Goal: Task Accomplishment & Management: Complete application form

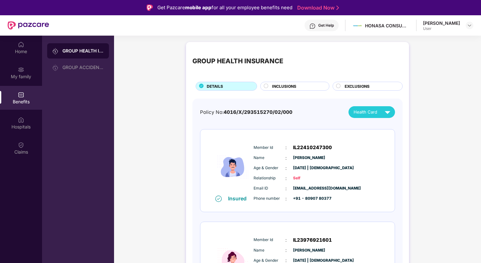
scroll to position [36, 0]
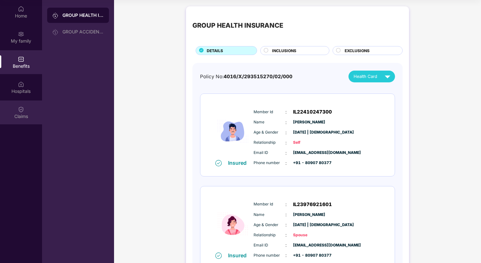
click at [21, 107] on img at bounding box center [21, 109] width 6 height 6
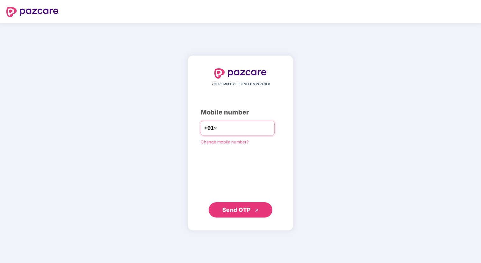
click at [239, 129] on input "number" at bounding box center [245, 128] width 52 height 10
type input "**********"
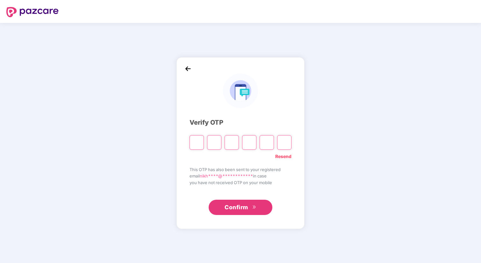
type input "*"
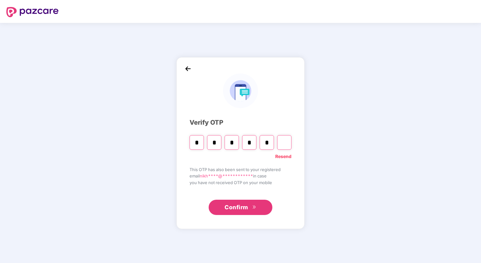
type input "*"
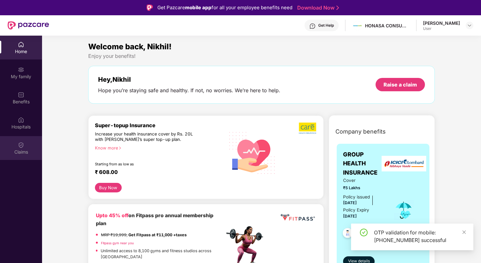
click at [26, 143] on div "Claims" at bounding box center [21, 148] width 42 height 24
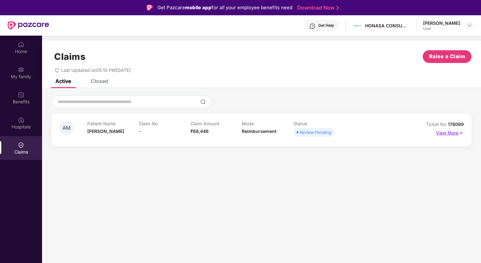
click at [460, 131] on img at bounding box center [460, 133] width 5 height 7
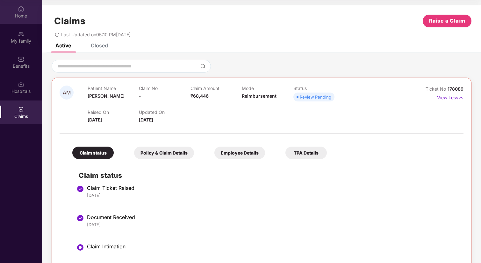
click at [18, 16] on div "Home" at bounding box center [21, 16] width 42 height 6
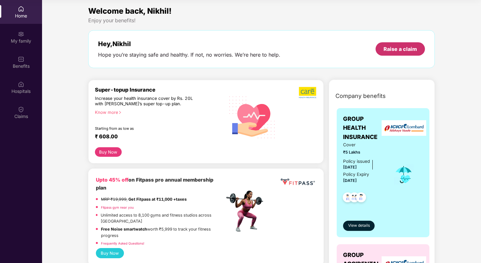
click at [401, 51] on div "Raise a claim" at bounding box center [399, 49] width 33 height 7
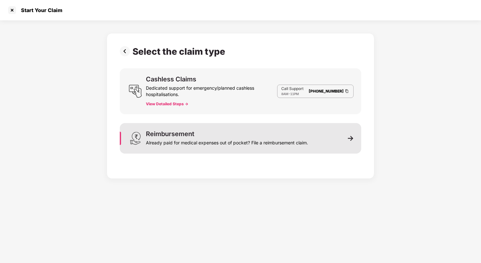
click at [289, 143] on div "Already paid for medical expenses out of pocket? File a reimbursement claim." at bounding box center [227, 141] width 162 height 9
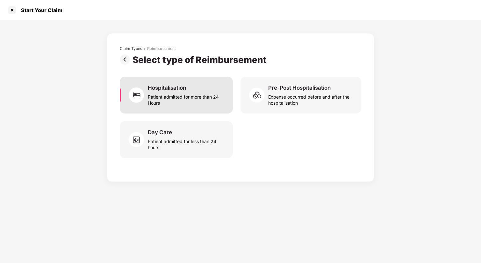
click at [196, 96] on div "Patient admitted for more than 24 Hours" at bounding box center [186, 98] width 77 height 15
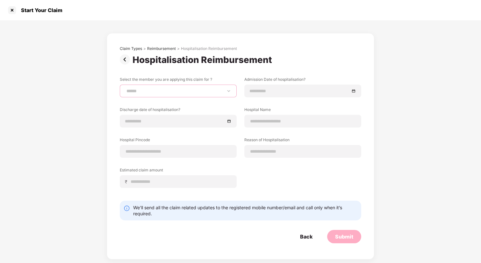
click at [191, 91] on select "**********" at bounding box center [178, 90] width 106 height 5
select select "**********"
click at [125, 88] on select "**********" at bounding box center [178, 90] width 106 height 5
click at [268, 89] on input at bounding box center [299, 91] width 100 height 7
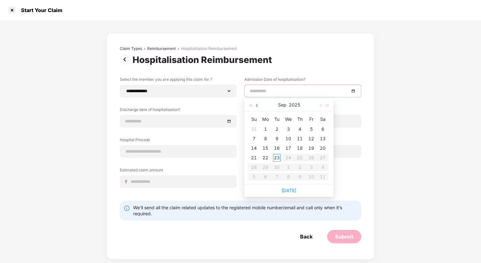
click at [257, 105] on span "button" at bounding box center [257, 105] width 3 height 3
type input "**********"
click at [307, 137] on div "8" at bounding box center [311, 139] width 8 height 8
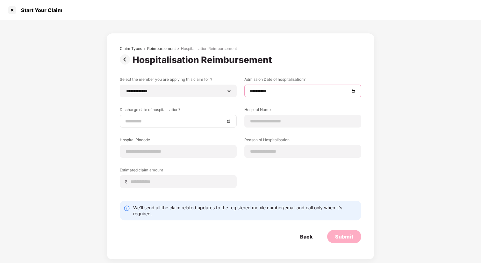
click at [160, 119] on input at bounding box center [175, 121] width 100 height 7
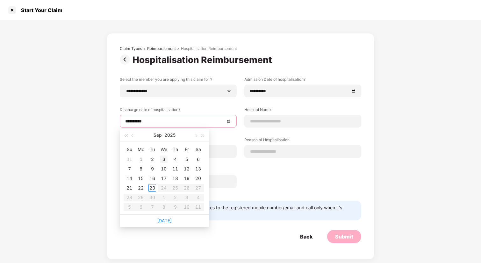
type input "**********"
click at [163, 159] on div "3" at bounding box center [164, 160] width 8 height 8
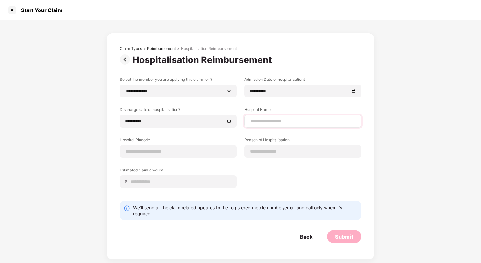
click at [273, 117] on div at bounding box center [302, 121] width 117 height 13
click at [256, 125] on div at bounding box center [302, 121] width 117 height 13
click at [261, 119] on input at bounding box center [302, 121] width 106 height 7
type input "**********"
click at [170, 153] on input at bounding box center [178, 151] width 106 height 7
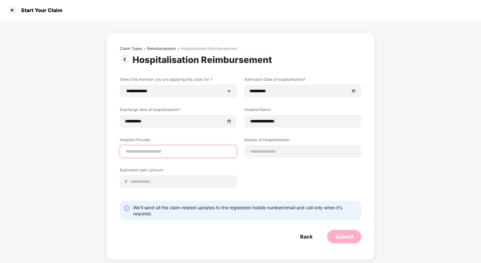
type input "******"
select select "******"
select select "**********"
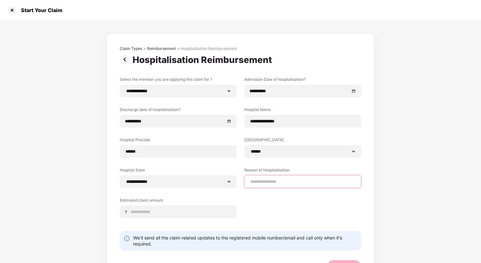
click at [261, 182] on input at bounding box center [302, 182] width 106 height 7
type input "**********"
click at [145, 213] on input at bounding box center [180, 212] width 101 height 7
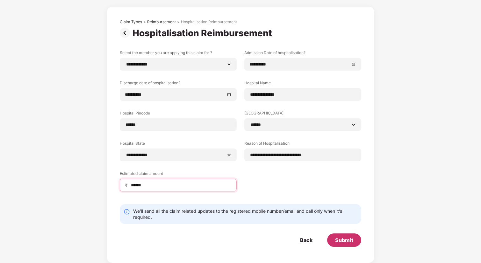
type input "******"
click at [347, 240] on div "Submit" at bounding box center [344, 240] width 18 height 7
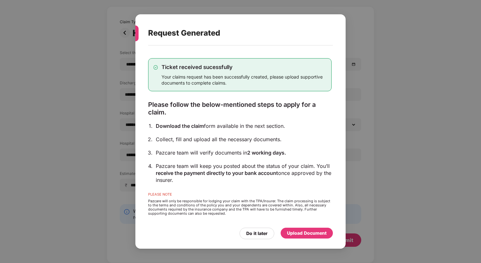
click at [301, 234] on div "Upload Document" at bounding box center [306, 233] width 39 height 7
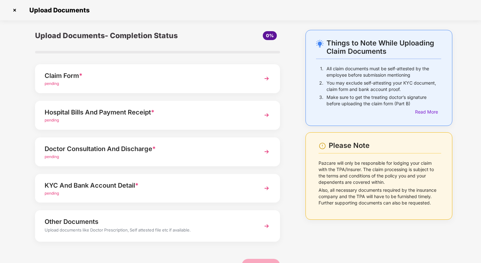
click at [265, 81] on img at bounding box center [266, 78] width 11 height 11
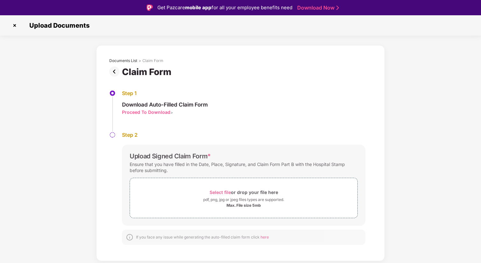
click at [149, 111] on div "Proceed To Download" at bounding box center [146, 112] width 48 height 6
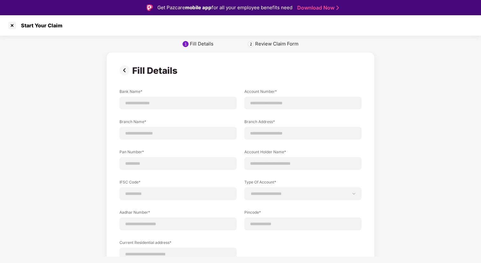
click at [261, 44] on div "Review Claim Form" at bounding box center [276, 44] width 43 height 6
click at [121, 72] on img at bounding box center [125, 70] width 13 height 10
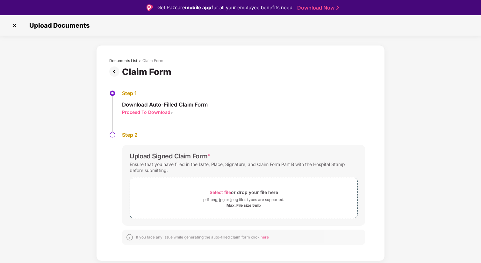
scroll to position [15, 0]
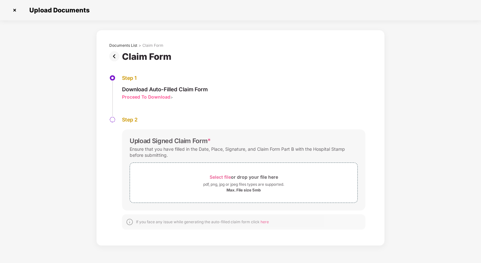
click at [113, 56] on img at bounding box center [115, 56] width 13 height 10
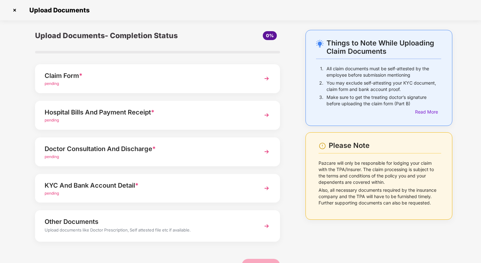
click at [16, 11] on img at bounding box center [15, 10] width 10 height 10
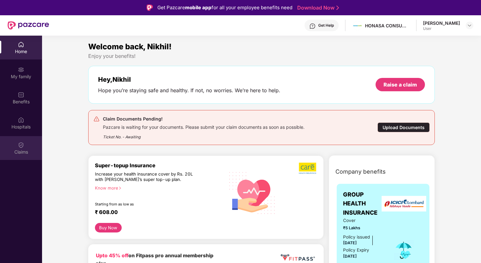
click at [15, 137] on div "Claims" at bounding box center [21, 148] width 42 height 24
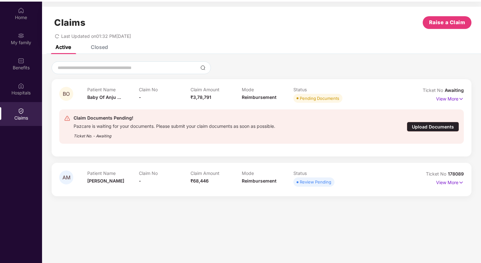
scroll to position [36, 0]
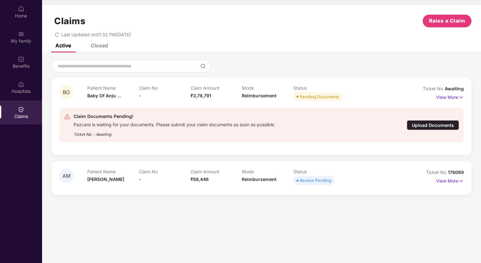
click at [439, 123] on div "Upload Documents" at bounding box center [432, 125] width 52 height 10
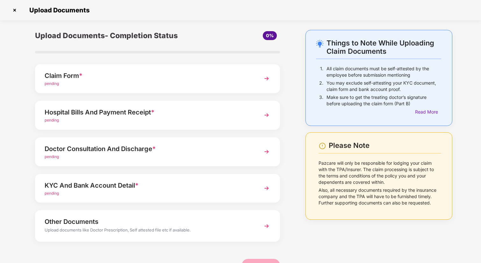
scroll to position [2, 0]
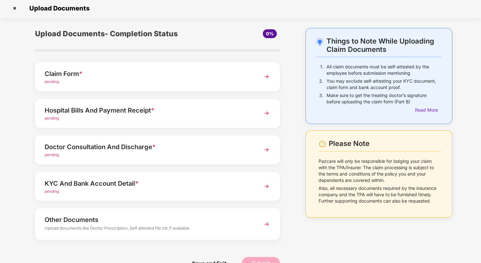
click at [251, 79] on div "Claim Form * pending" at bounding box center [157, 76] width 245 height 29
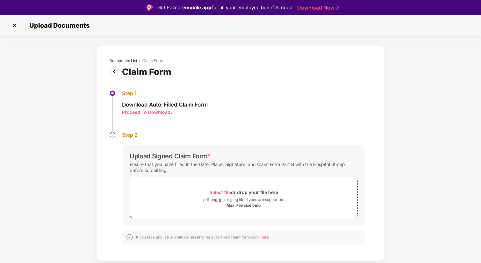
click at [162, 110] on div "Proceed To Download" at bounding box center [146, 112] width 48 height 6
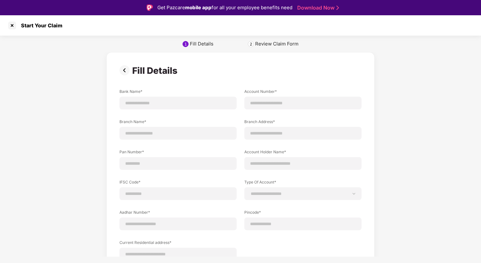
click at [260, 41] on div "Review Claim Form" at bounding box center [276, 44] width 43 height 6
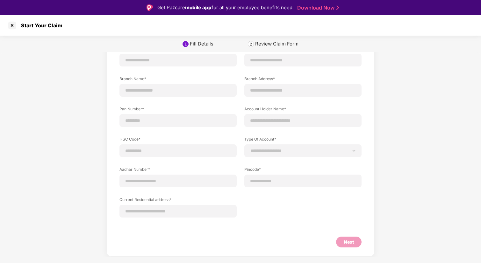
click at [350, 242] on div "Next" at bounding box center [348, 242] width 10 height 7
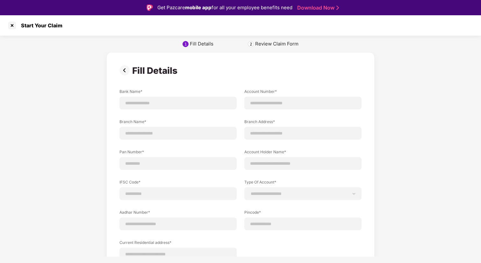
click at [123, 67] on img at bounding box center [125, 70] width 13 height 10
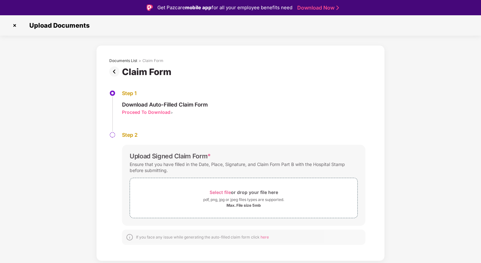
click at [136, 113] on div "Proceed To Download" at bounding box center [146, 112] width 48 height 6
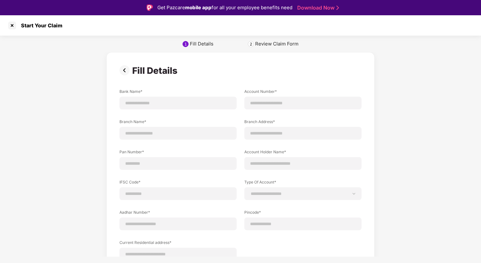
click at [123, 67] on img at bounding box center [125, 70] width 13 height 10
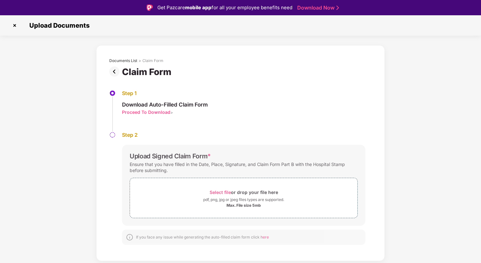
click at [16, 25] on img at bounding box center [15, 25] width 10 height 10
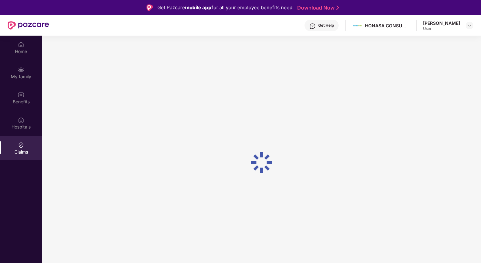
scroll to position [36, 0]
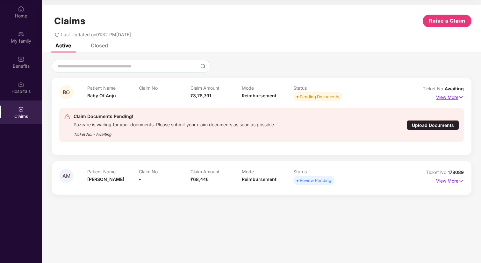
click at [459, 95] on img at bounding box center [460, 97] width 5 height 7
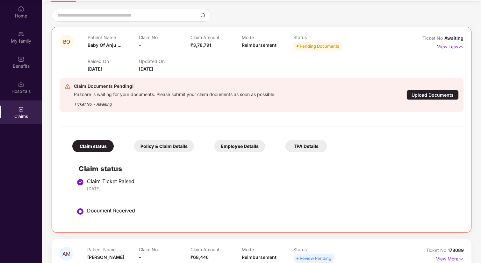
scroll to position [67, 0]
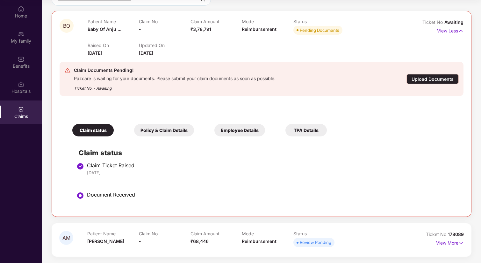
click at [162, 130] on div "Policy & Claim Details" at bounding box center [164, 130] width 60 height 12
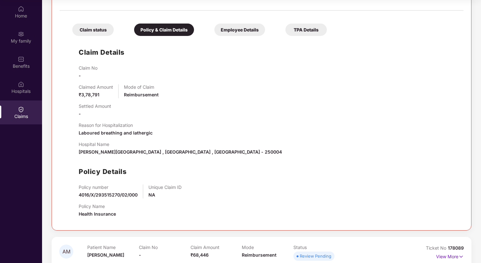
scroll to position [181, 0]
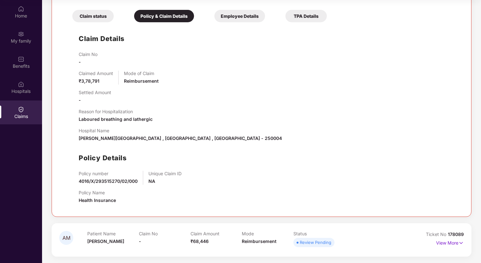
click at [227, 20] on div "Employee Details" at bounding box center [239, 16] width 51 height 12
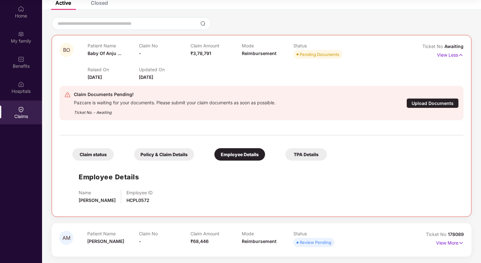
scroll to position [43, 0]
click at [299, 151] on div "TPA Details" at bounding box center [305, 154] width 41 height 12
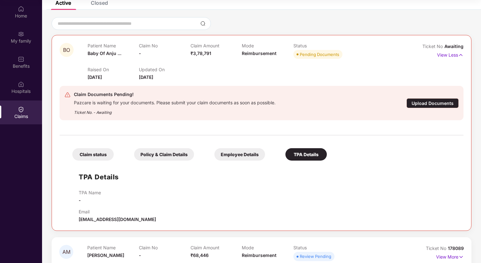
scroll to position [57, 0]
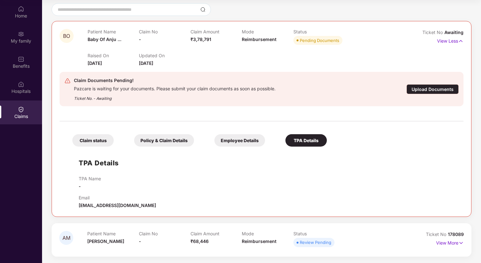
click at [89, 140] on div "Claim status" at bounding box center [92, 140] width 41 height 12
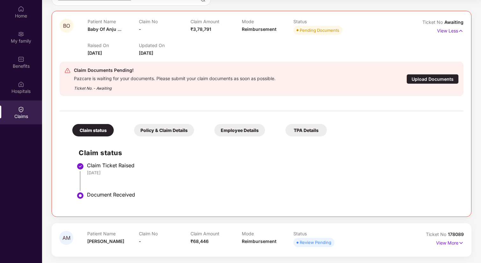
scroll to position [0, 0]
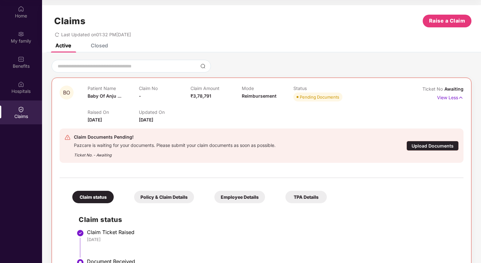
click at [103, 46] on div "Closed" at bounding box center [99, 45] width 17 height 6
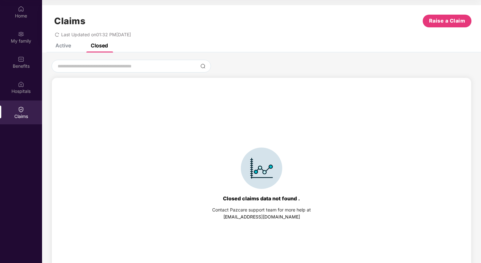
click at [71, 49] on div "Active" at bounding box center [58, 46] width 25 height 14
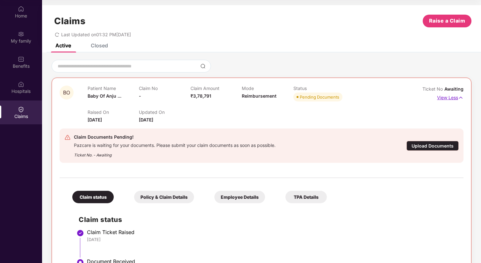
click at [447, 99] on p "View Less" at bounding box center [450, 97] width 26 height 9
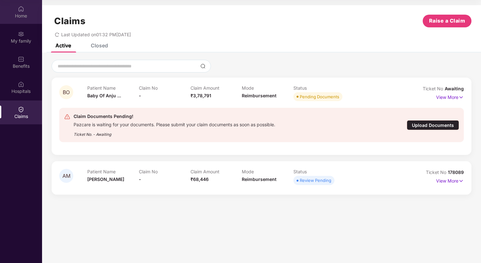
click at [23, 12] on img at bounding box center [21, 9] width 6 height 6
